Goal: Information Seeking & Learning: Learn about a topic

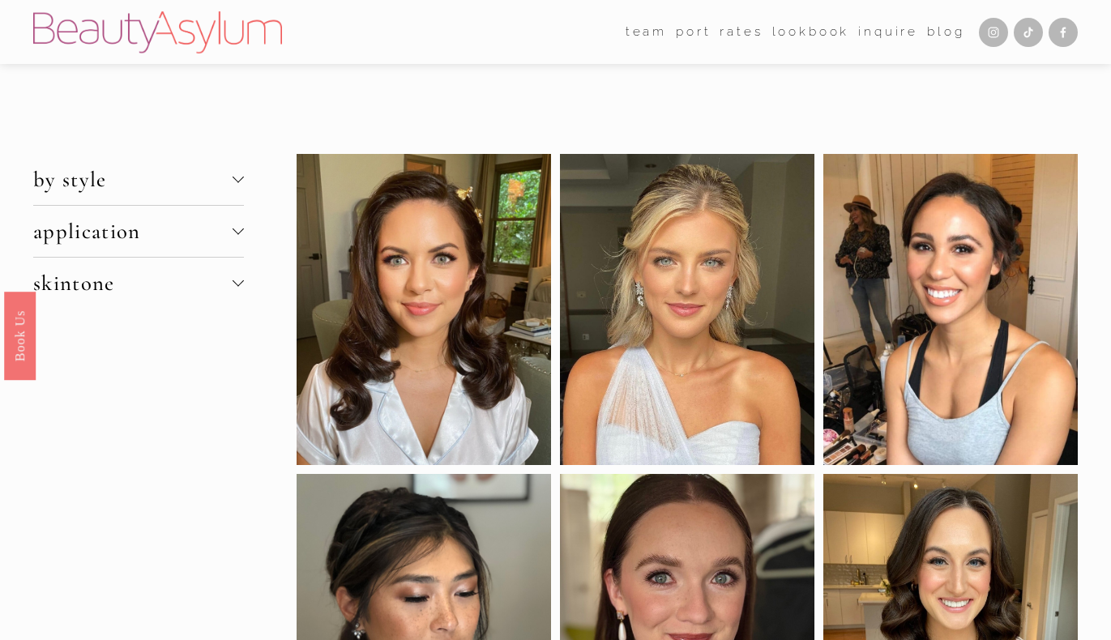
click at [231, 174] on span "by style" at bounding box center [132, 179] width 199 height 27
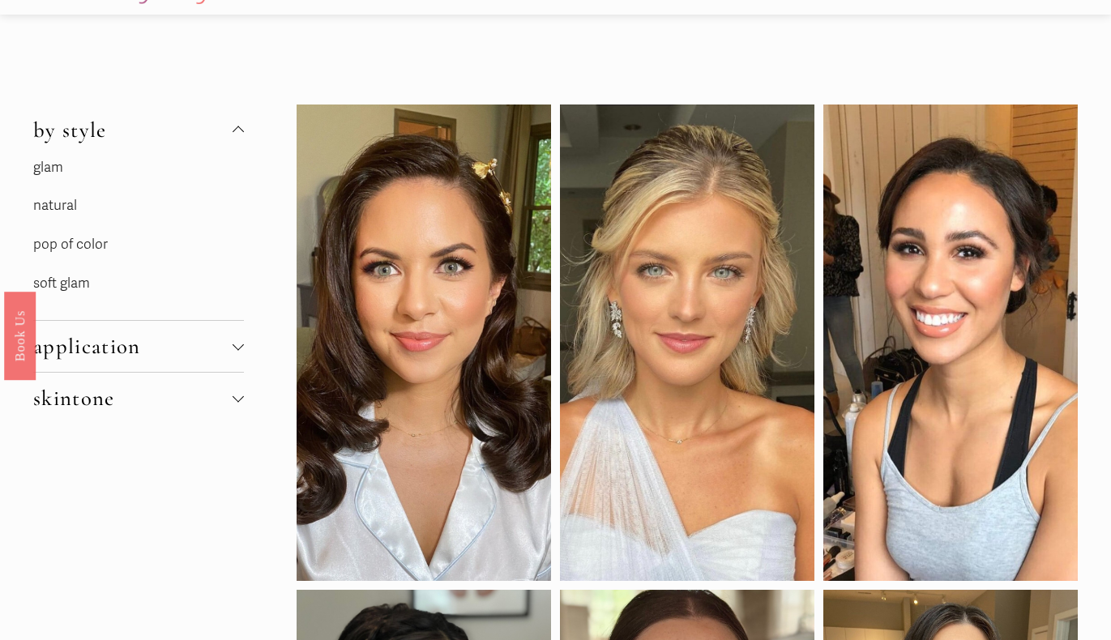
scroll to position [57, 0]
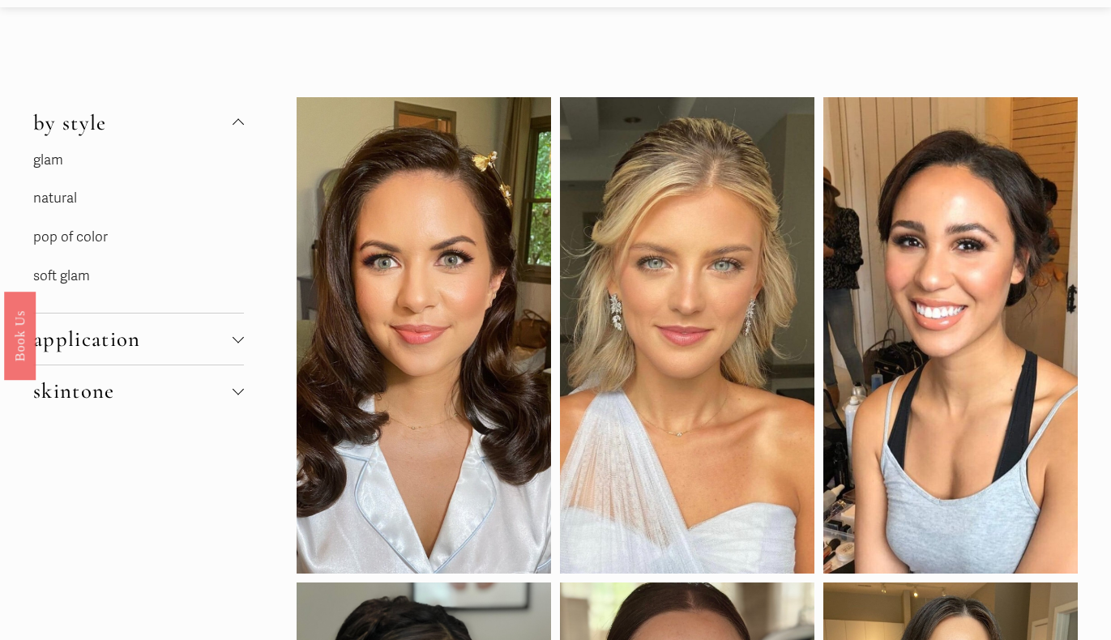
click at [77, 276] on link "soft glam" at bounding box center [61, 276] width 57 height 17
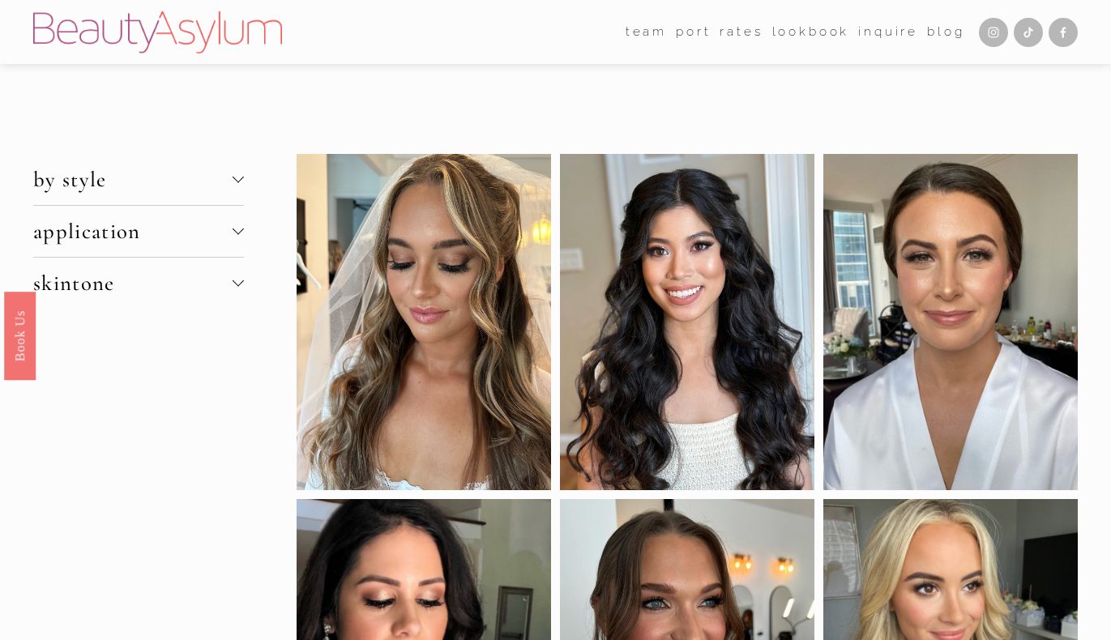
click at [211, 189] on span "by style" at bounding box center [132, 179] width 199 height 27
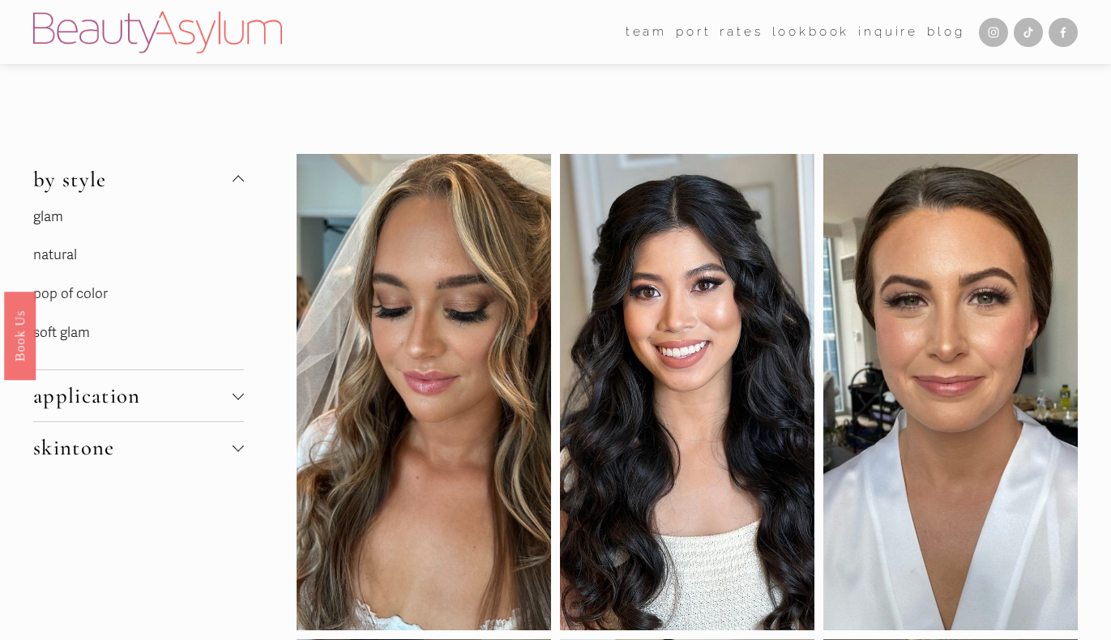
click at [59, 257] on link "natural" at bounding box center [55, 254] width 44 height 17
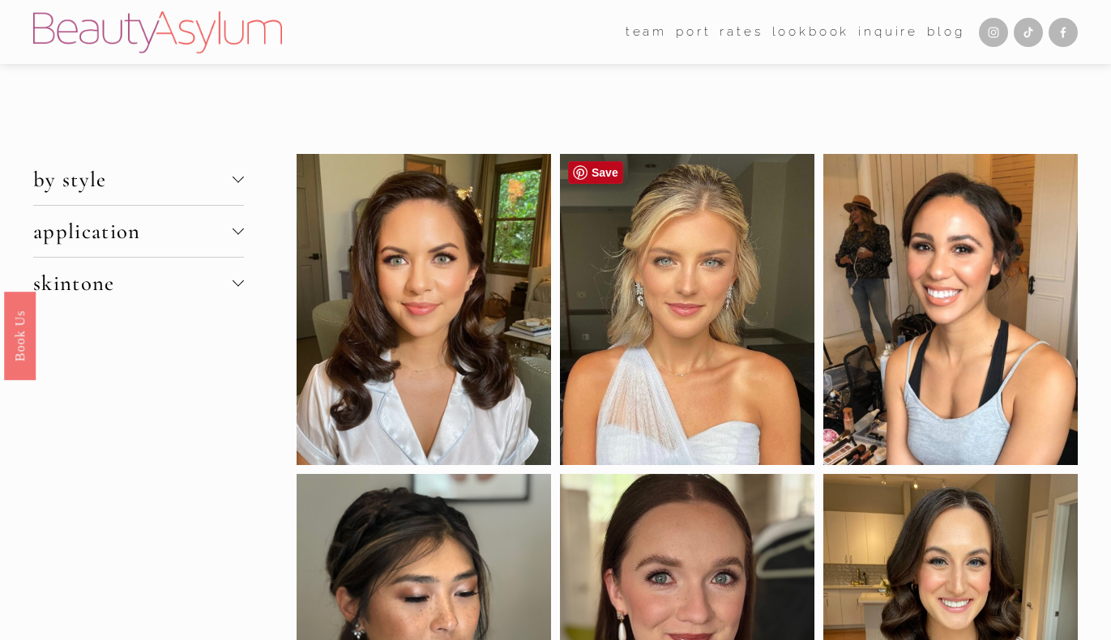
click at [683, 300] on div at bounding box center [687, 310] width 255 height 312
click at [603, 167] on link "Save" at bounding box center [595, 172] width 55 height 23
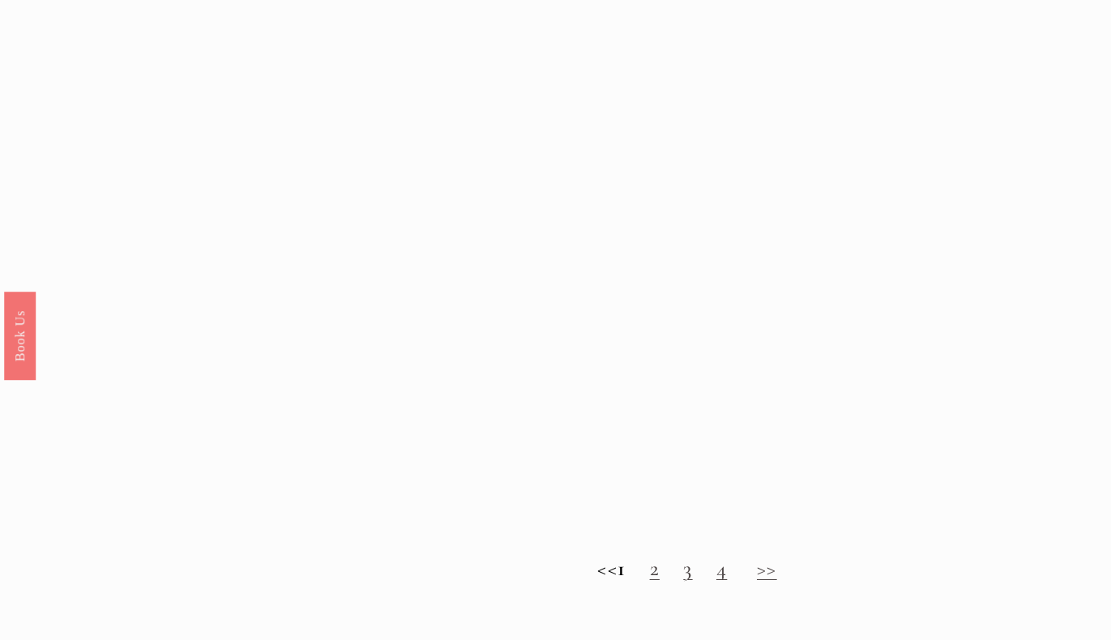
scroll to position [1249, 0]
